Goal: Find specific page/section: Find specific page/section

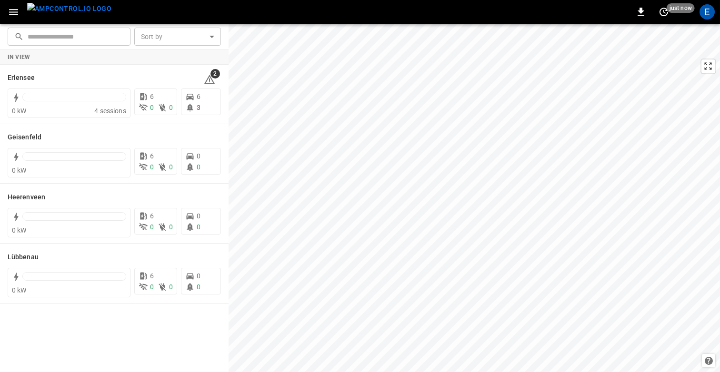
click at [11, 6] on icon "button" at bounding box center [14, 12] width 12 height 12
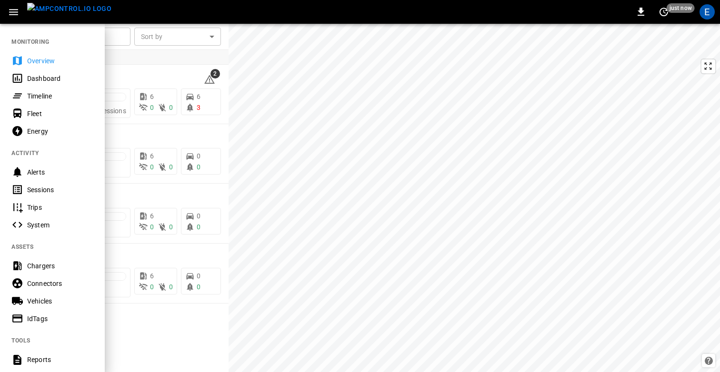
click at [32, 93] on div "Timeline" at bounding box center [60, 96] width 66 height 10
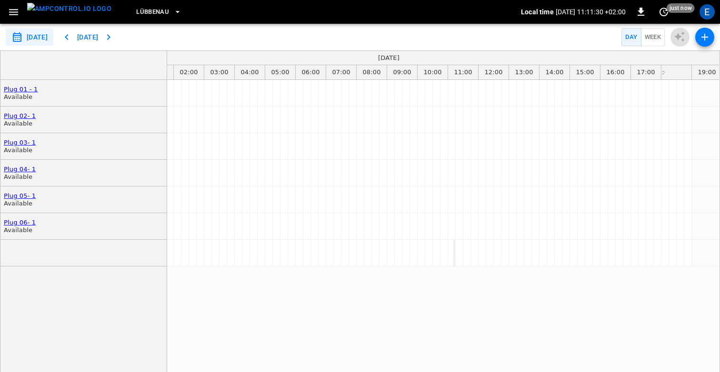
scroll to position [0, 60]
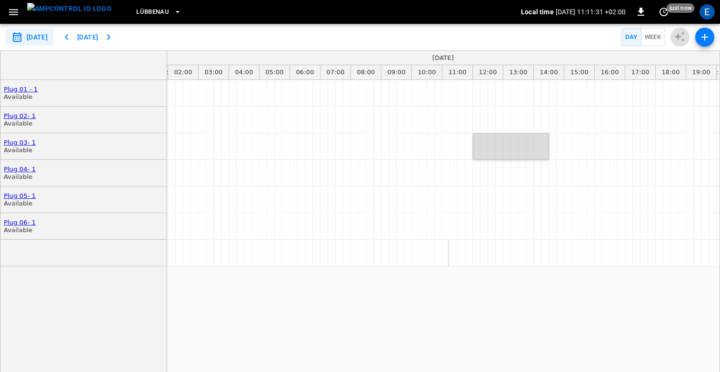
drag, startPoint x: 476, startPoint y: 147, endPoint x: 548, endPoint y: 147, distance: 71.4
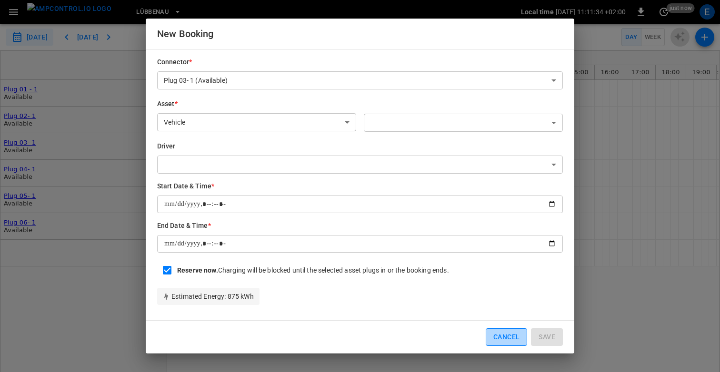
click at [503, 344] on button "Cancel" at bounding box center [506, 338] width 41 height 18
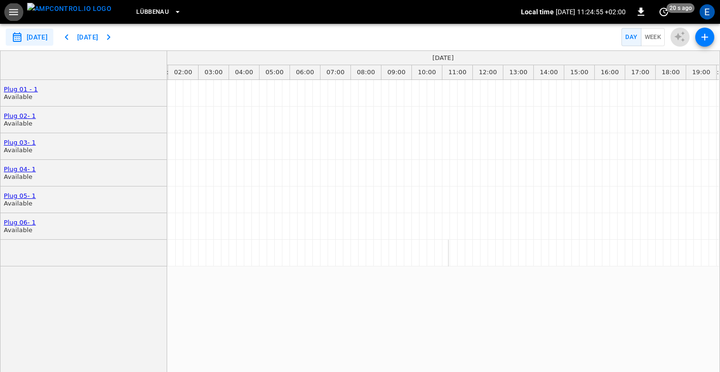
click at [400, 289] on div "scheduler" at bounding box center [443, 231] width 552 height 303
